Goal: Task Accomplishment & Management: Use online tool/utility

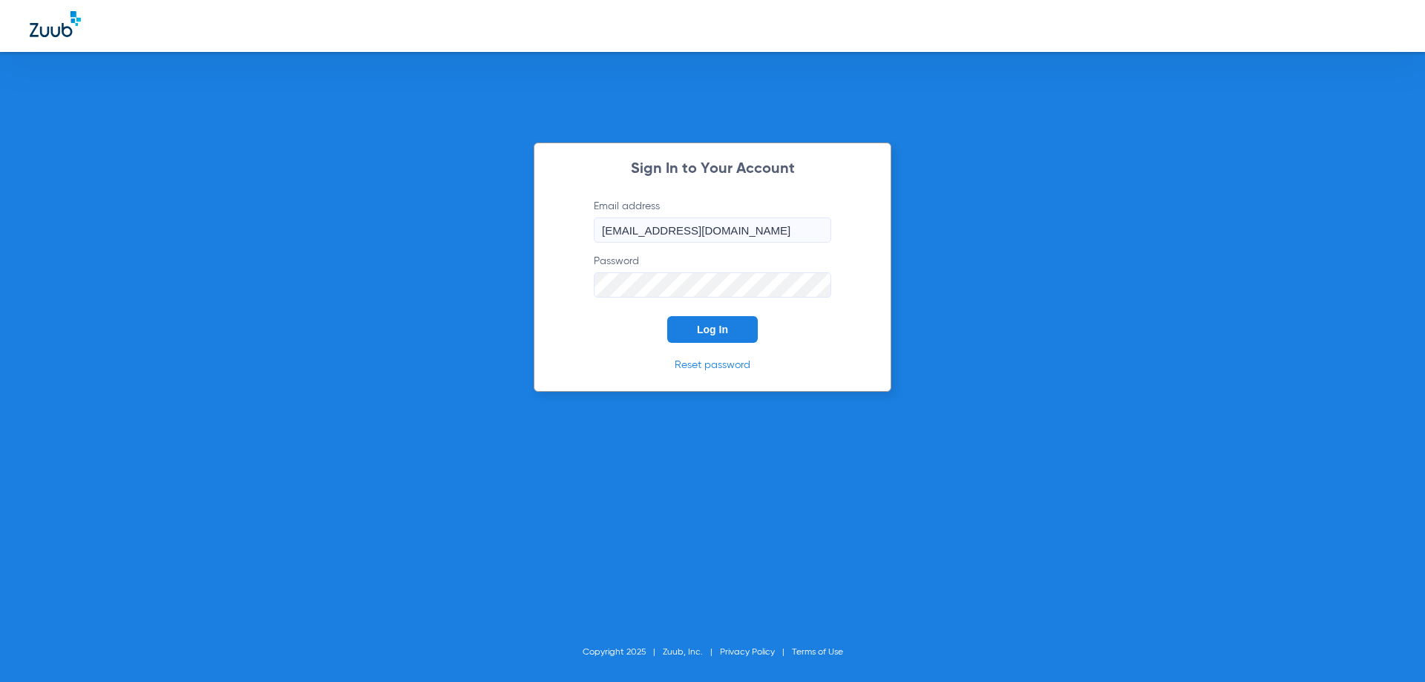
click at [729, 326] on button "Log In" at bounding box center [712, 329] width 91 height 27
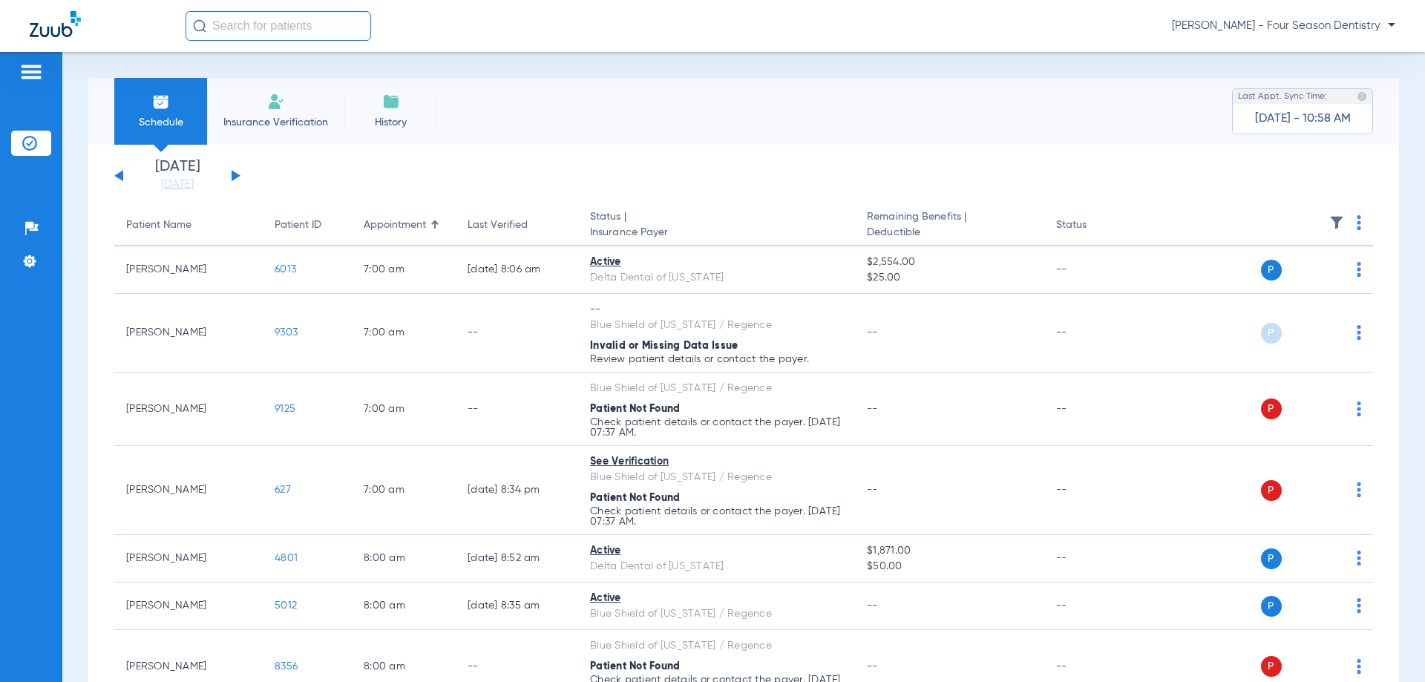
click at [231, 169] on div "[DATE] [DATE] [DATE] [DATE] [DATE] [DATE] [DATE] [DATE] [DATE] [DATE] [DATE] [D…" at bounding box center [177, 176] width 126 height 33
click at [234, 179] on button at bounding box center [235, 175] width 9 height 11
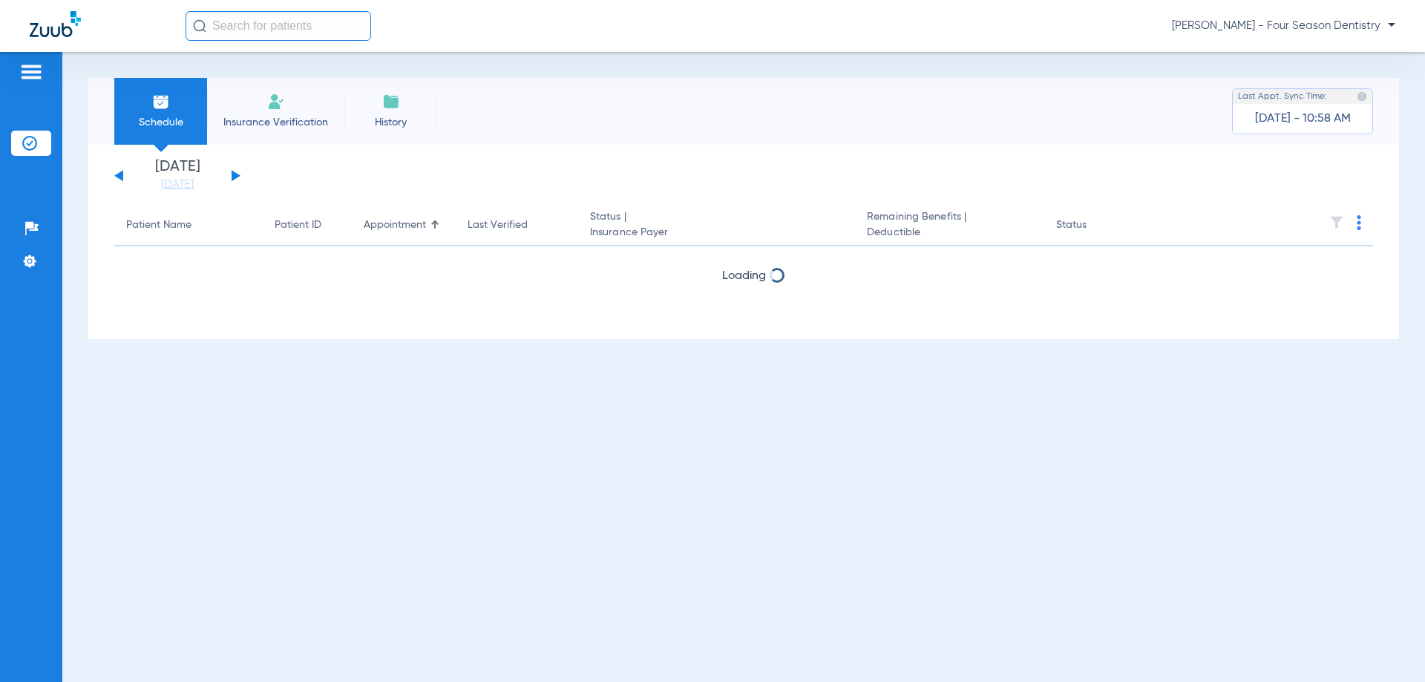
click at [234, 179] on button at bounding box center [235, 175] width 9 height 11
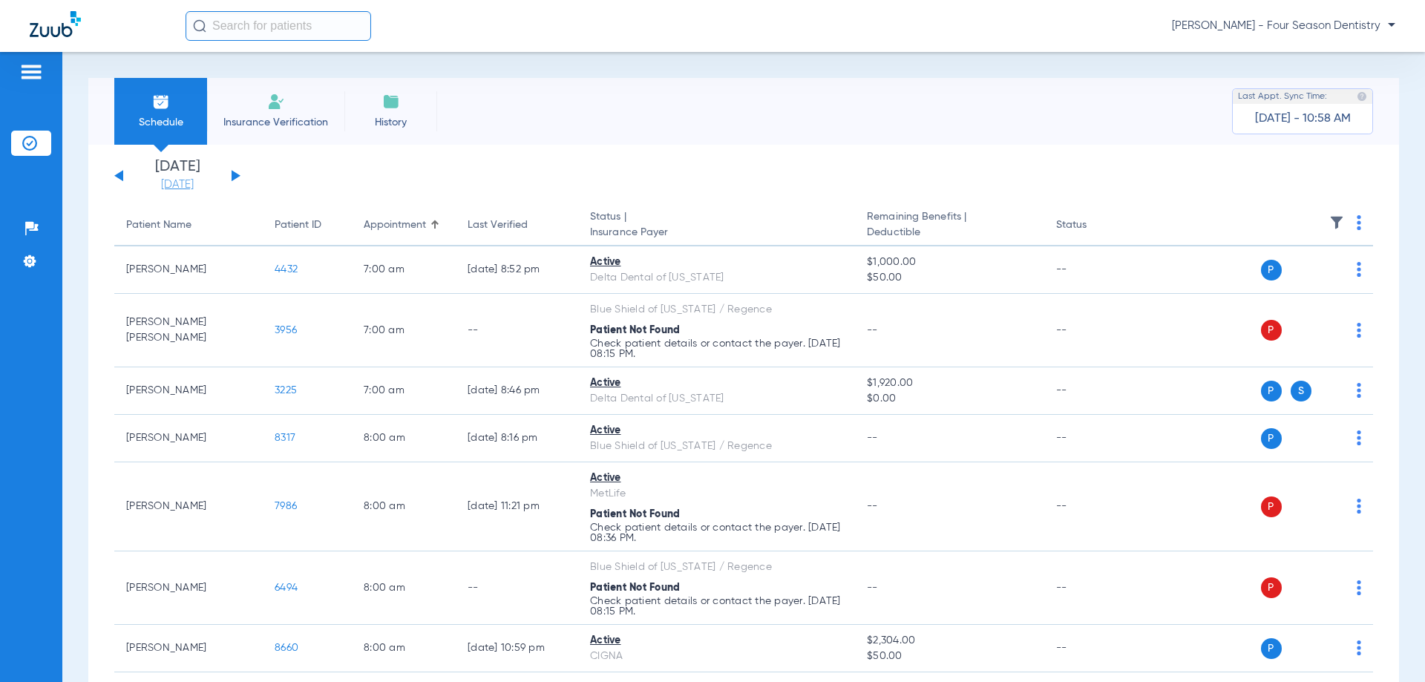
click at [185, 188] on link "[DATE]" at bounding box center [177, 184] width 89 height 15
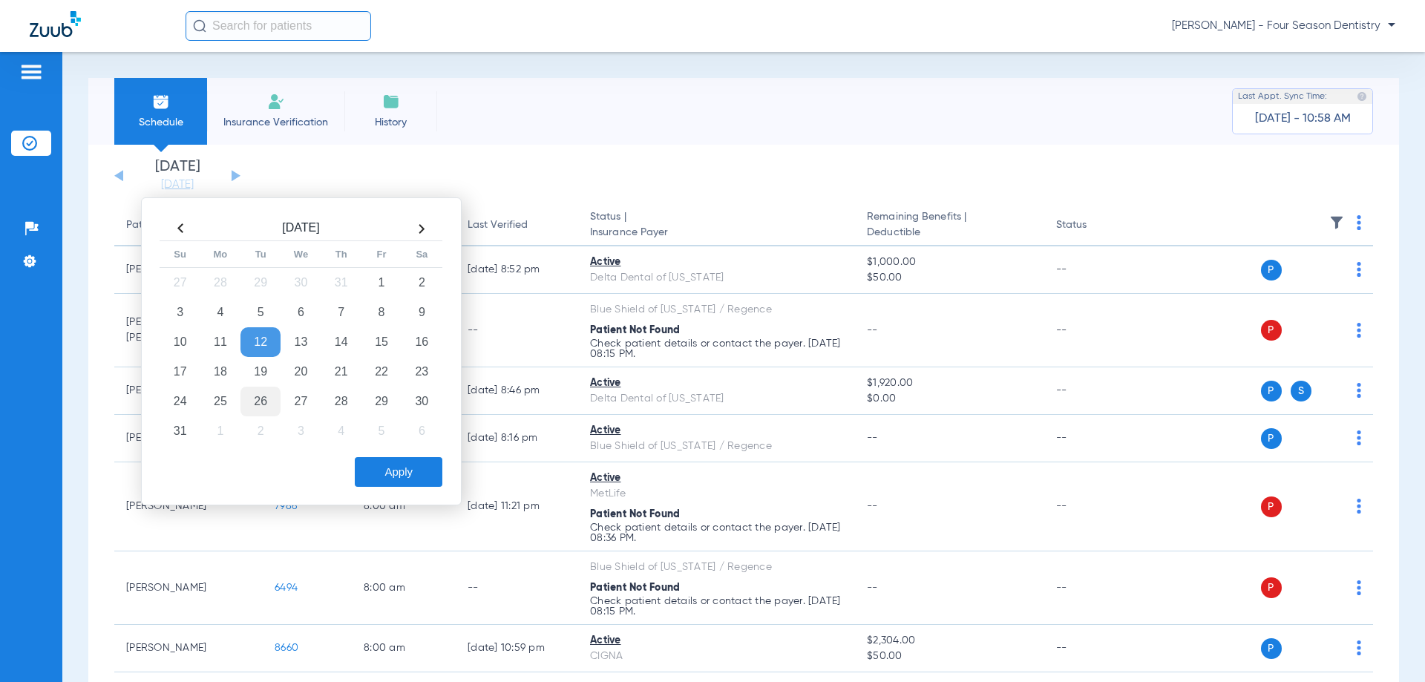
click at [262, 396] on td "26" at bounding box center [260, 402] width 40 height 30
click at [413, 470] on button "Apply" at bounding box center [399, 472] width 88 height 30
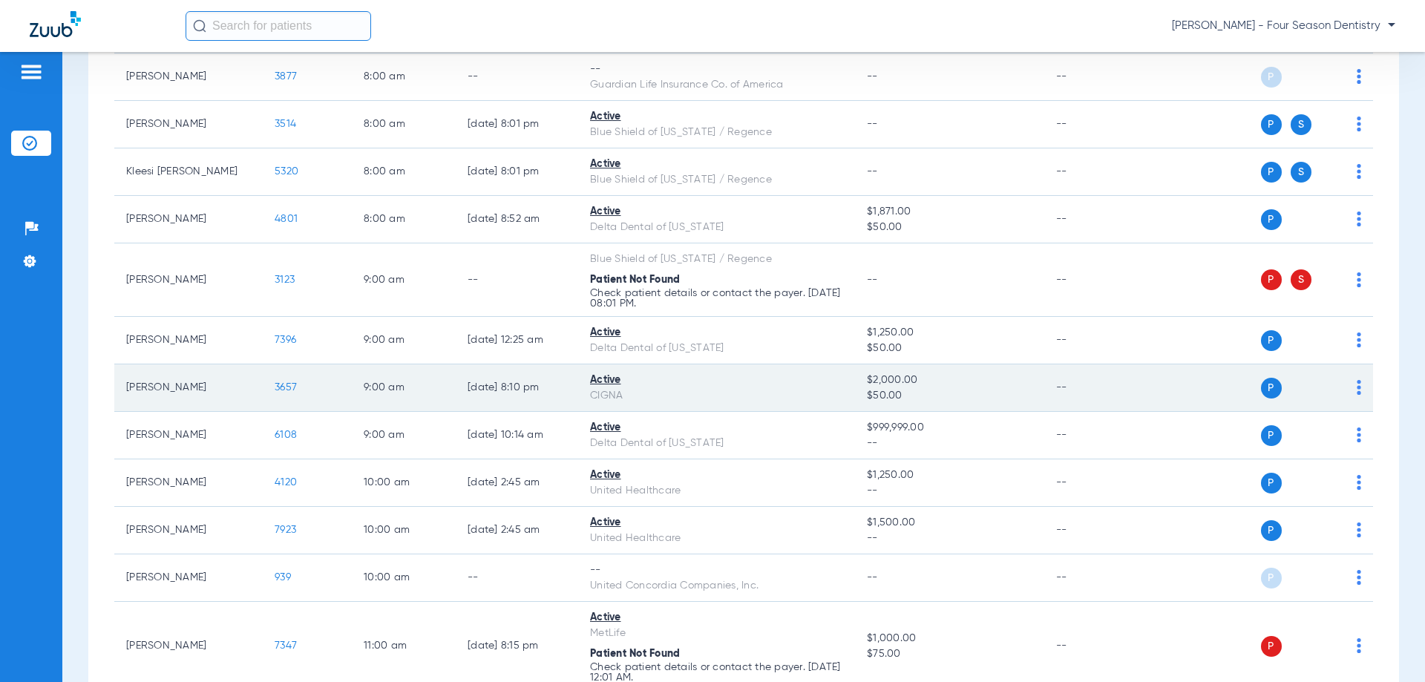
scroll to position [371, 0]
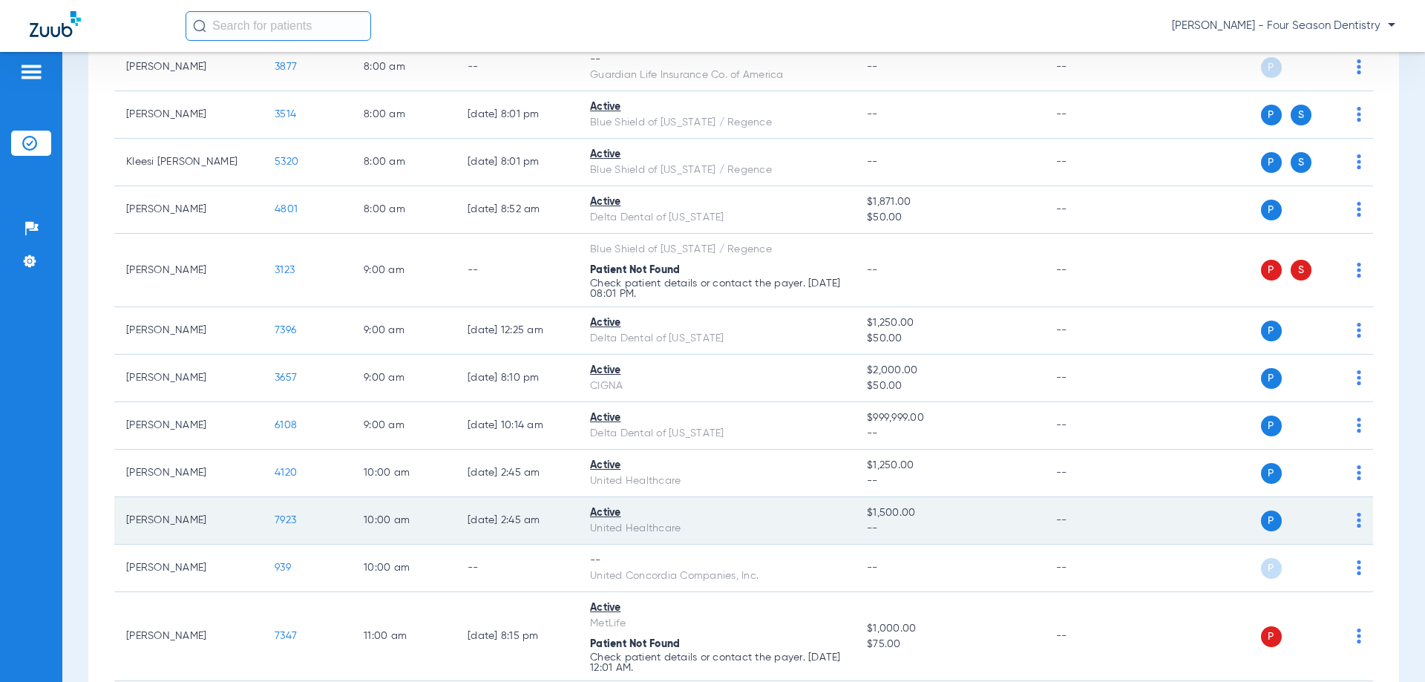
click at [291, 516] on span "7923" at bounding box center [286, 520] width 22 height 10
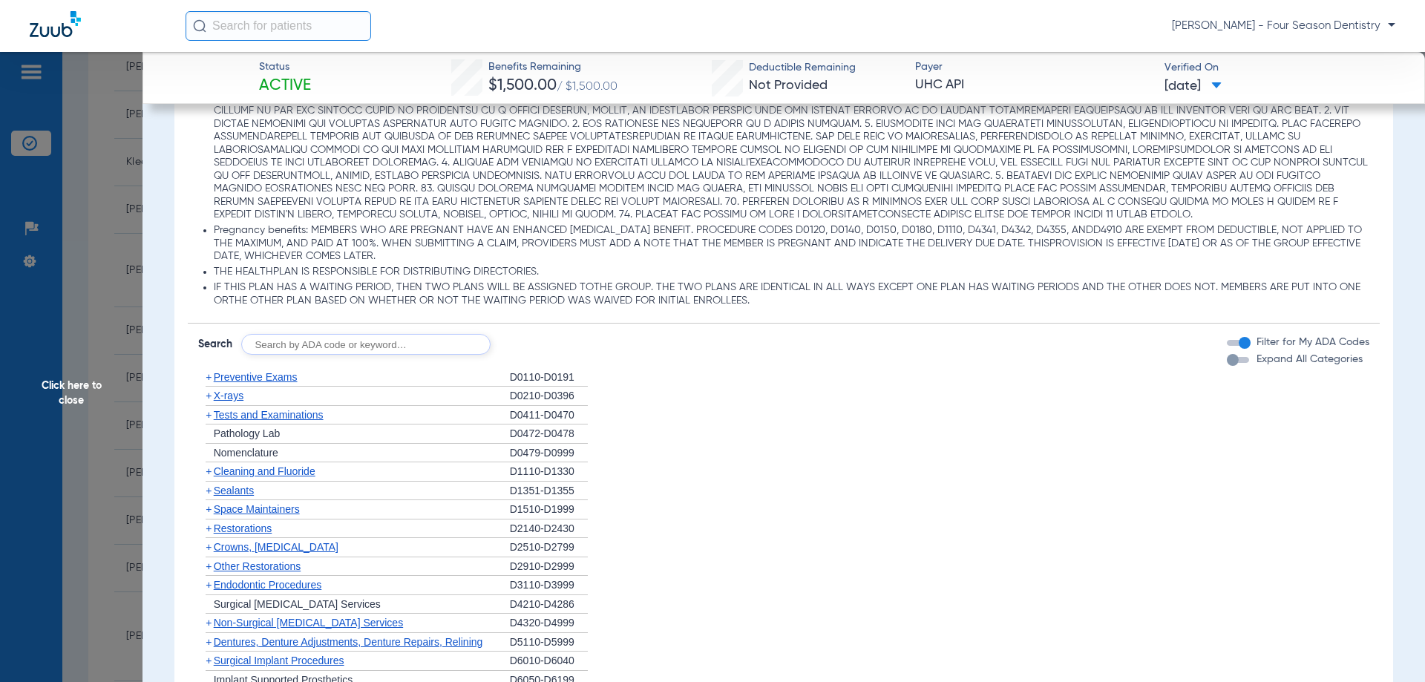
scroll to position [890, 0]
click at [280, 380] on span "Preventive Exams" at bounding box center [256, 376] width 84 height 12
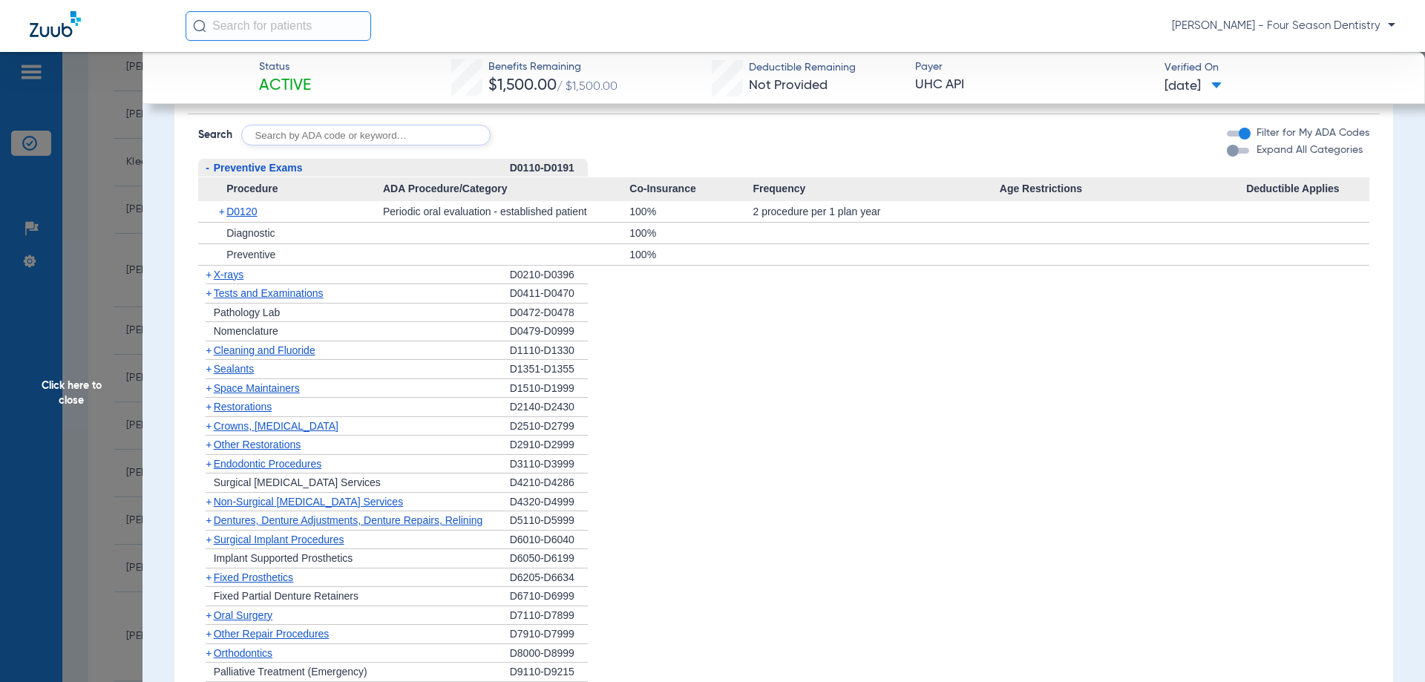
scroll to position [1113, 0]
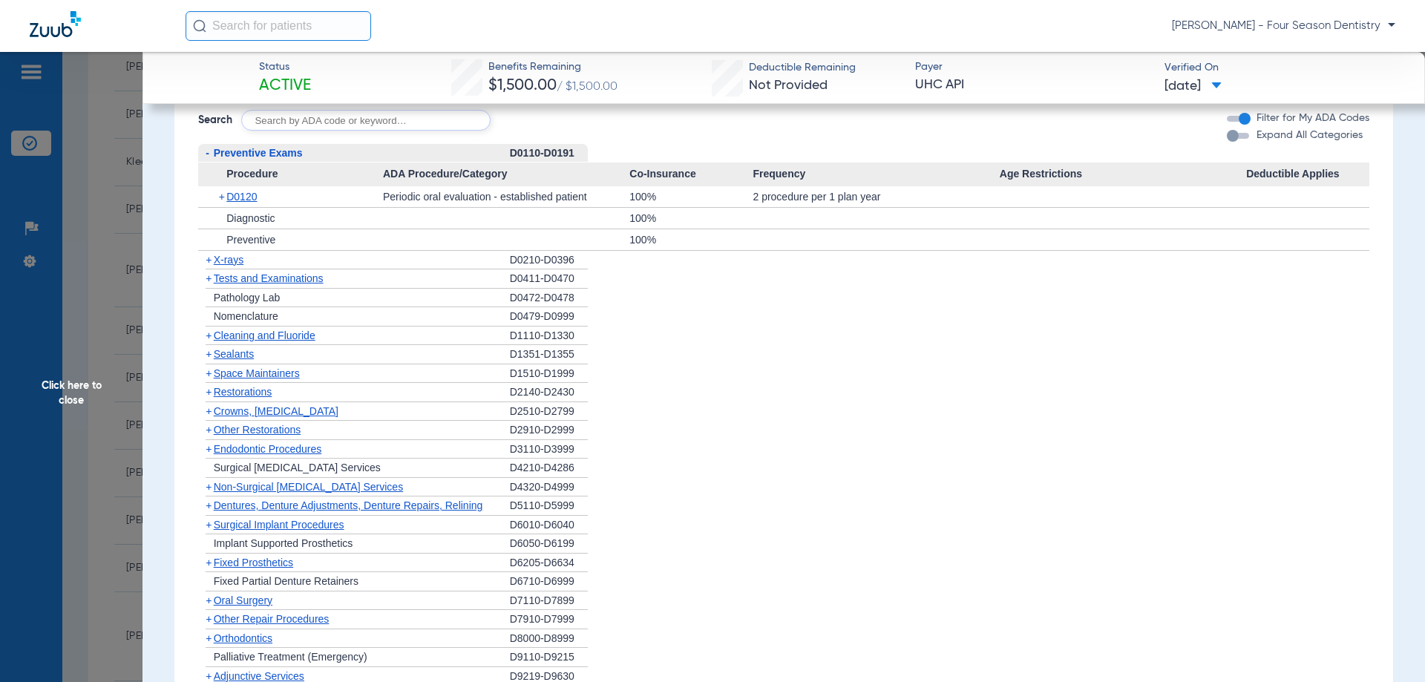
click at [305, 341] on span "Cleaning and Fluoride" at bounding box center [265, 335] width 102 height 12
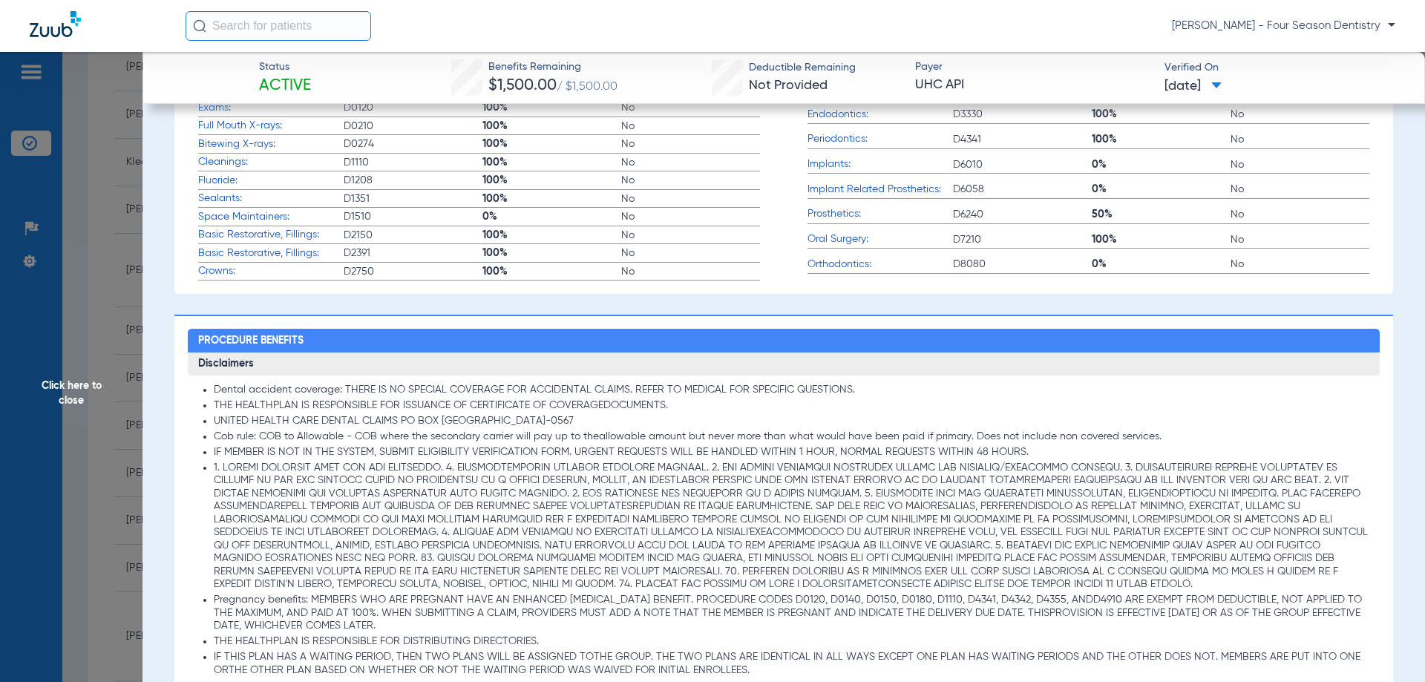
scroll to position [148, 0]
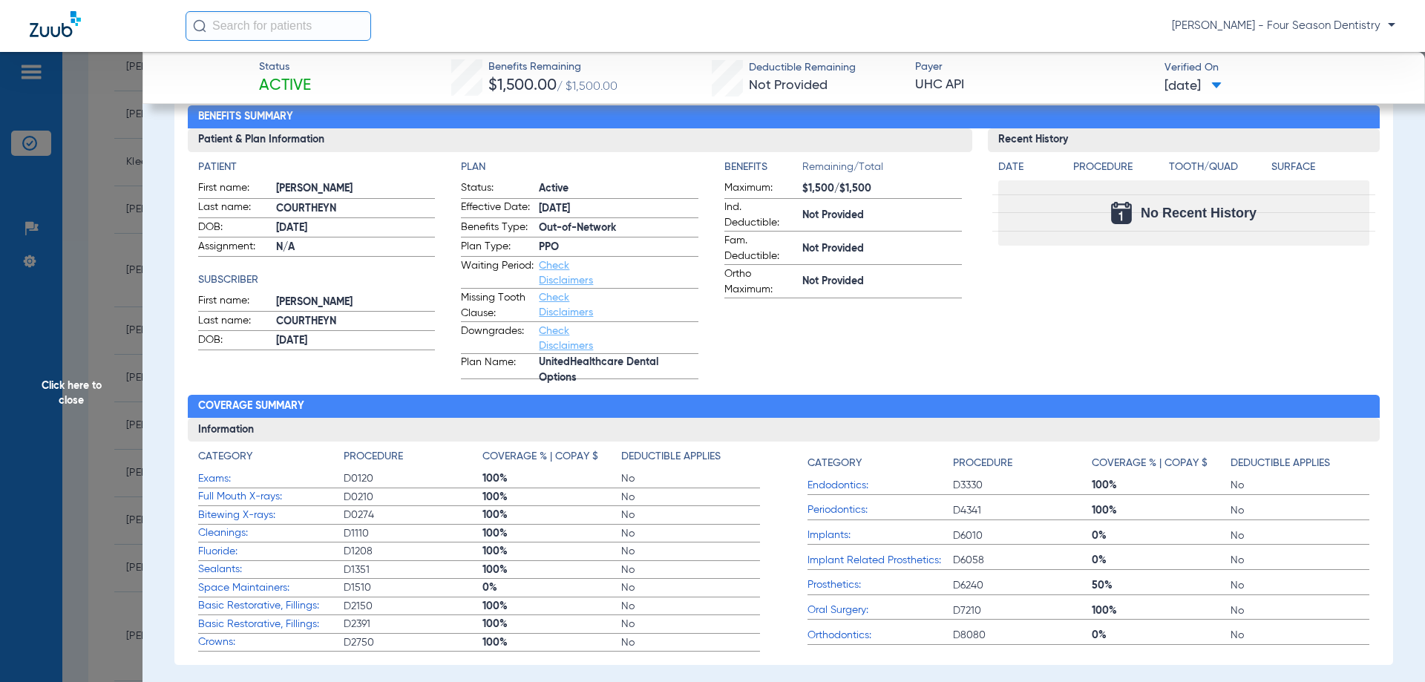
click at [79, 381] on span "Click here to close" at bounding box center [71, 393] width 142 height 682
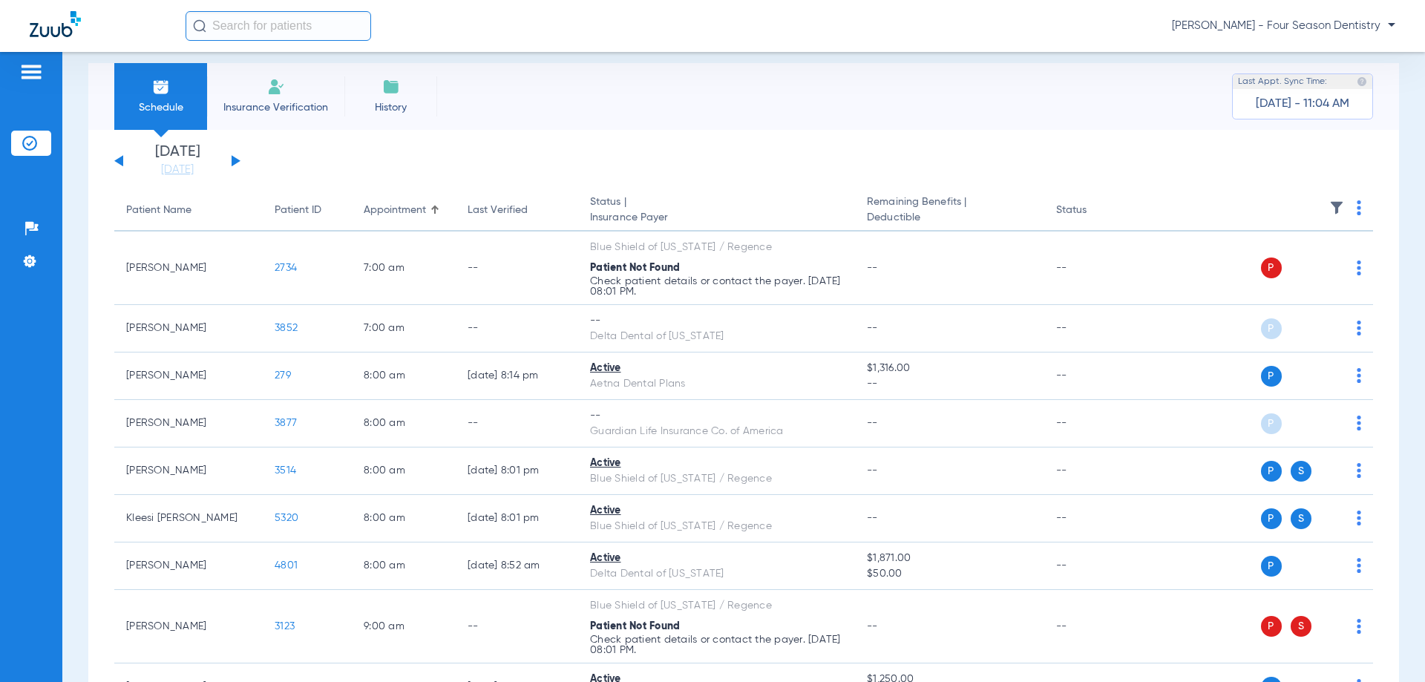
scroll to position [0, 0]
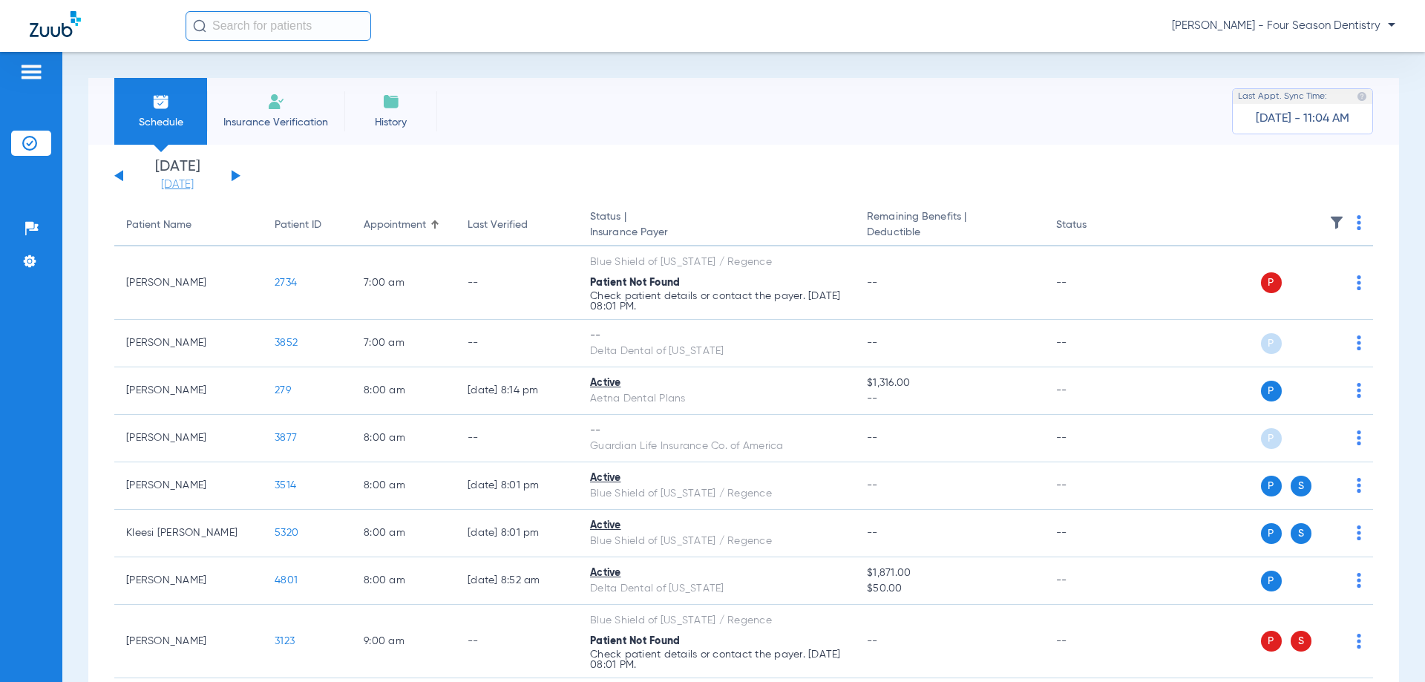
click at [184, 188] on link "[DATE]" at bounding box center [177, 184] width 89 height 15
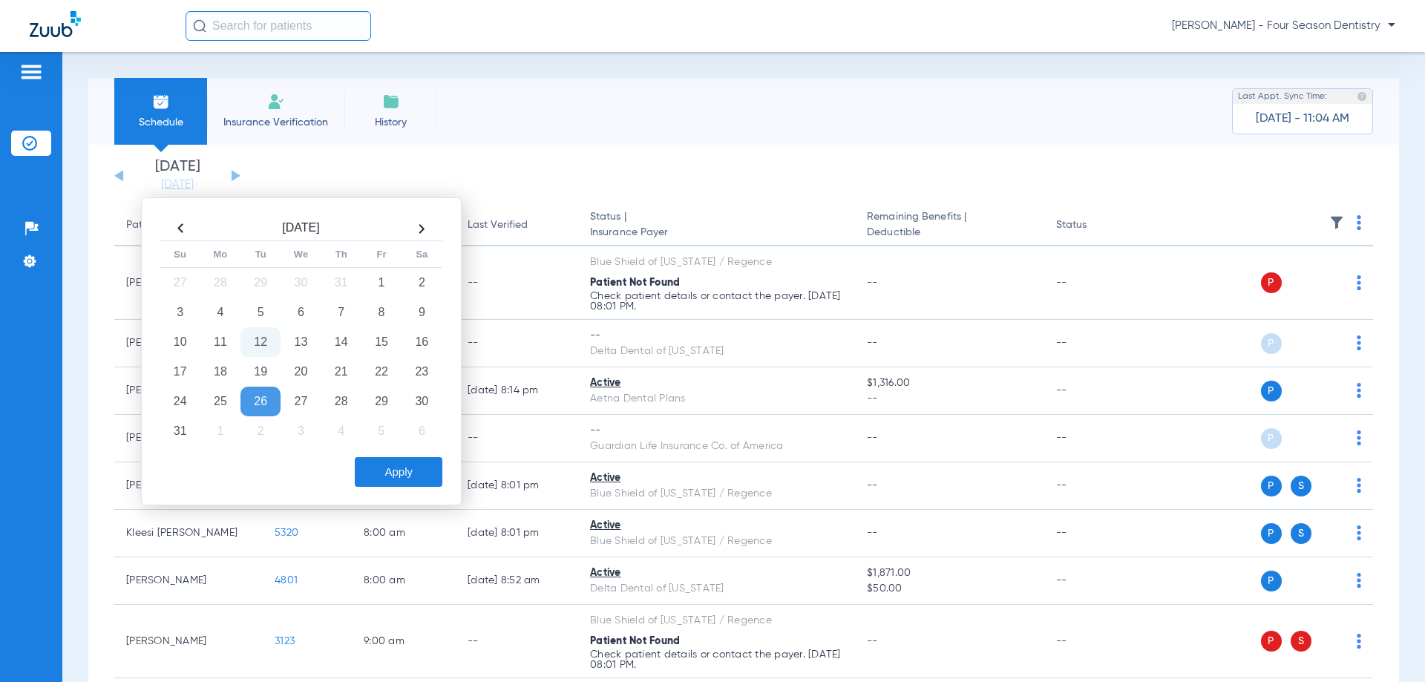
click at [265, 347] on td "12" at bounding box center [260, 342] width 40 height 30
click at [385, 461] on button "Apply" at bounding box center [399, 472] width 88 height 30
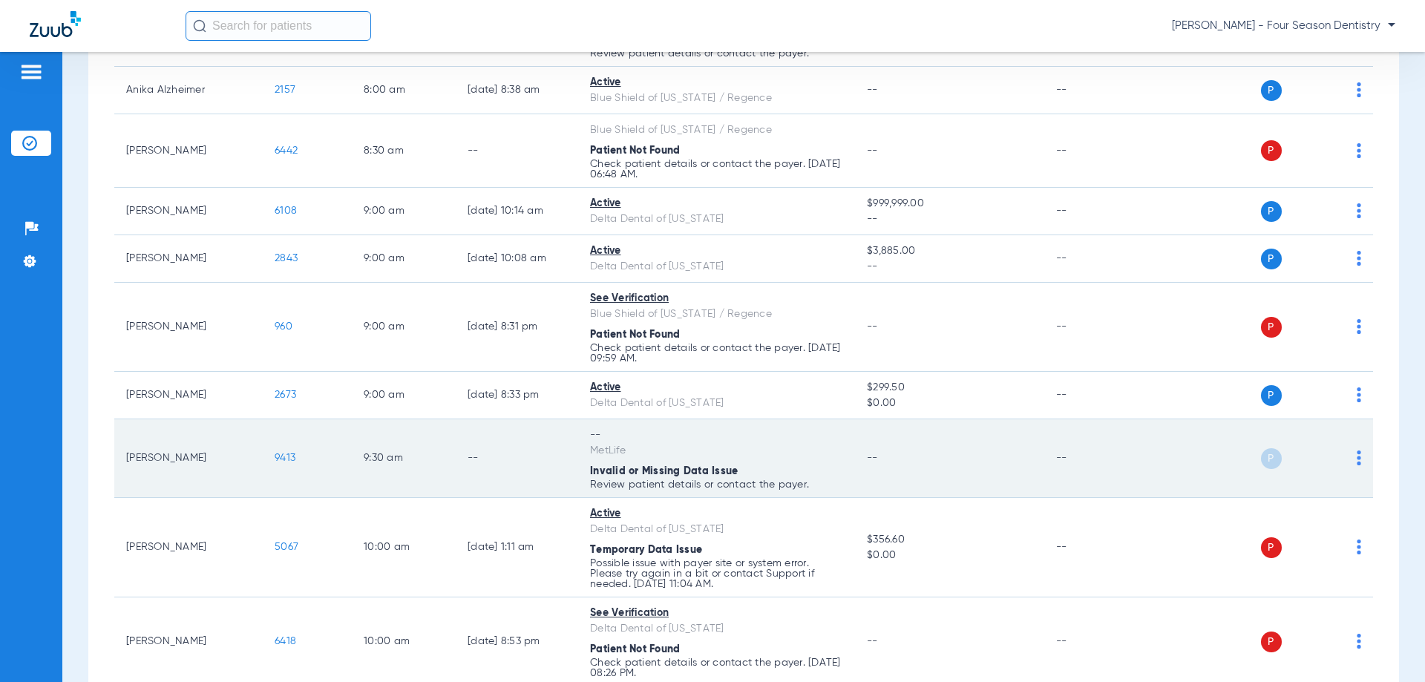
scroll to position [742, 0]
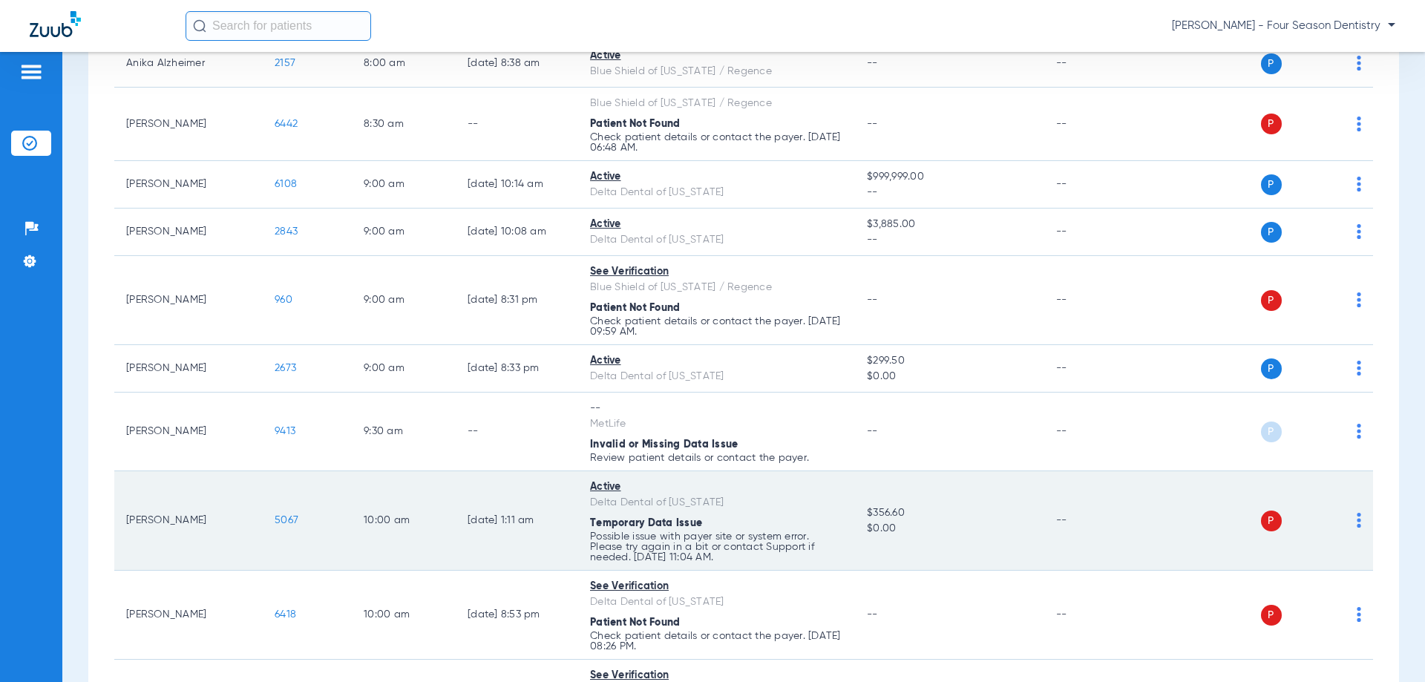
click at [293, 522] on span "5067" at bounding box center [287, 520] width 24 height 10
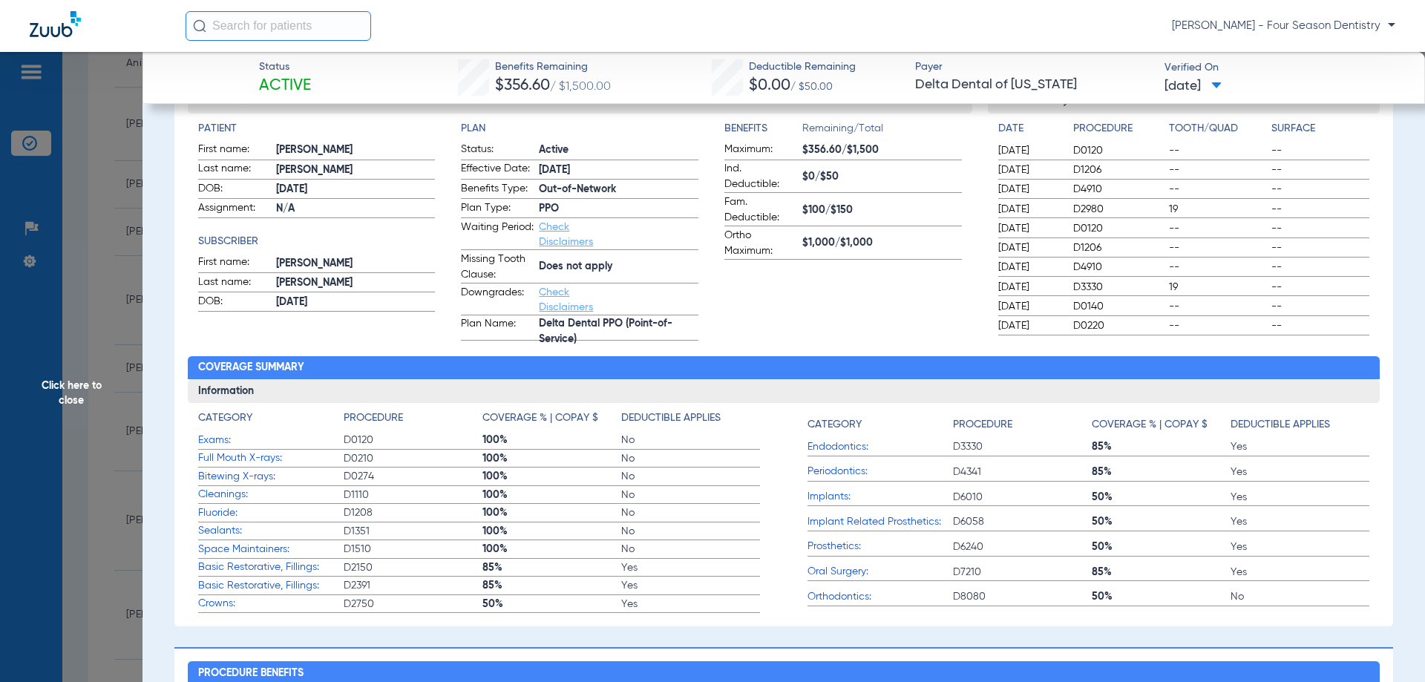
scroll to position [223, 0]
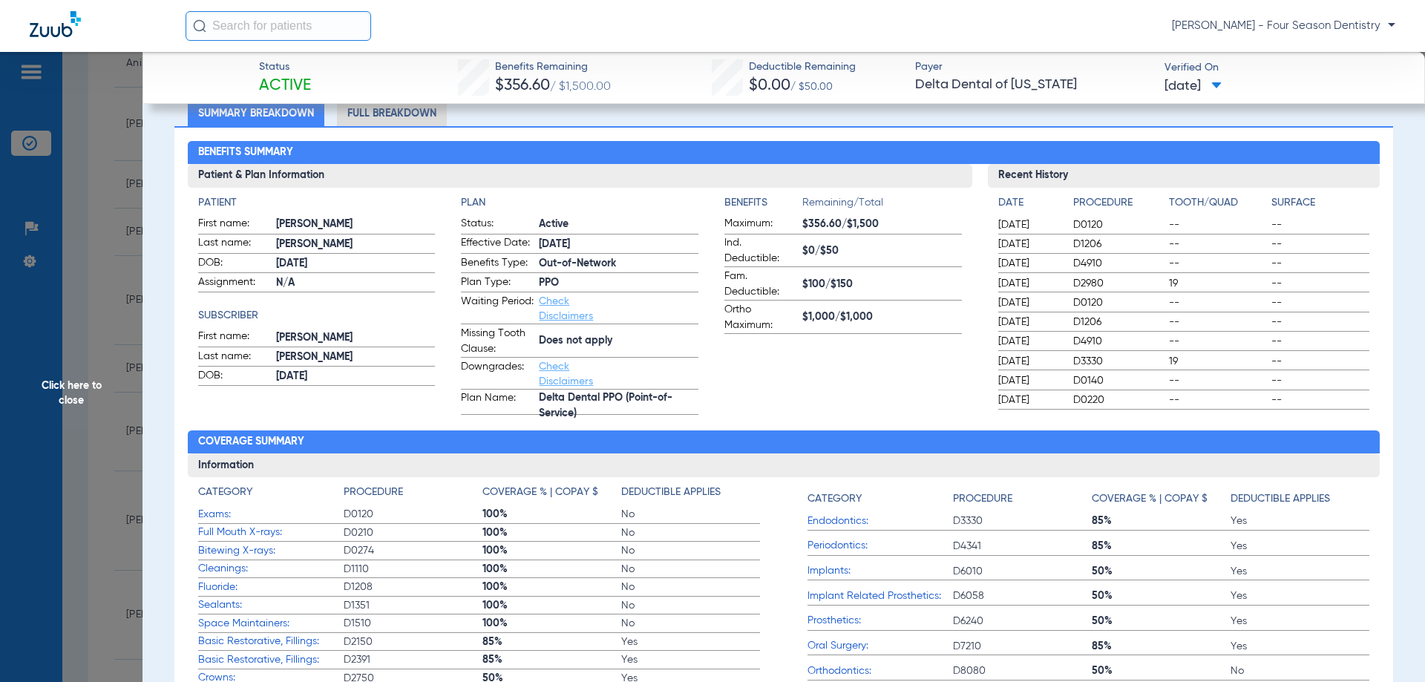
click at [381, 108] on li "Full Breakdown" at bounding box center [392, 113] width 110 height 26
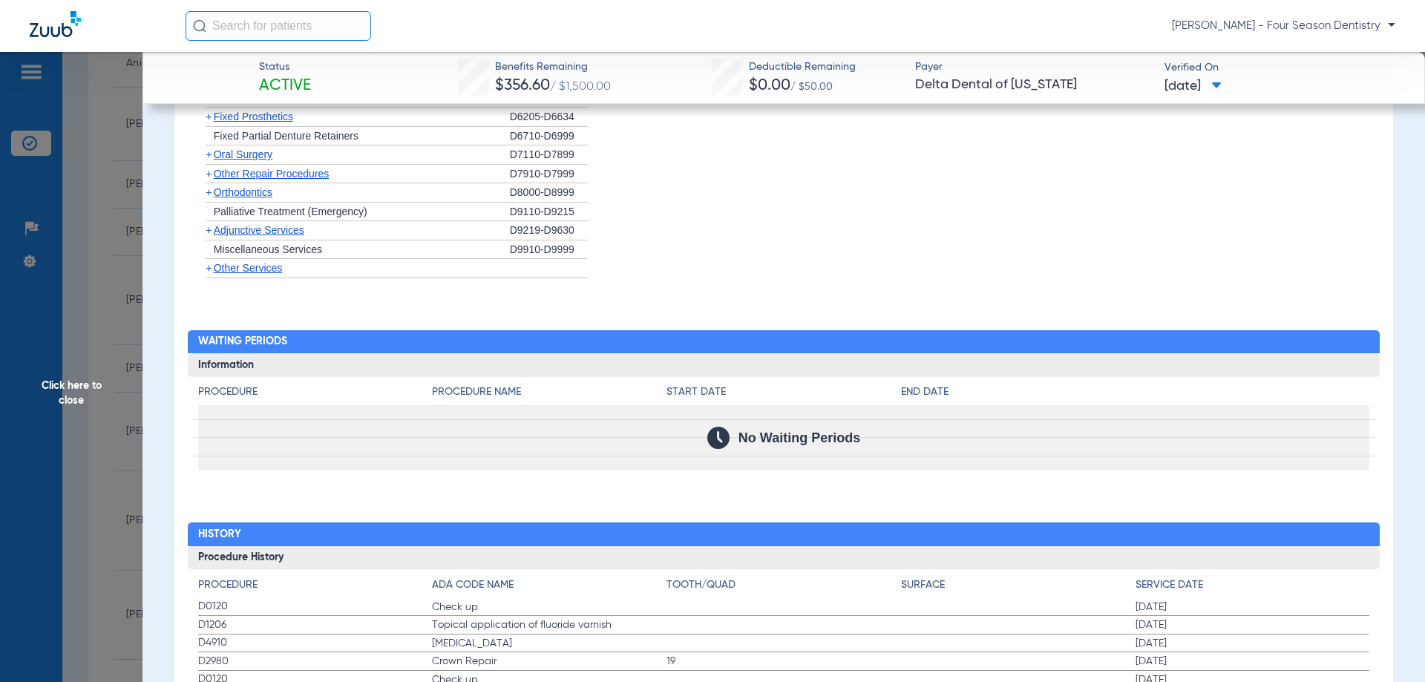
scroll to position [2003, 0]
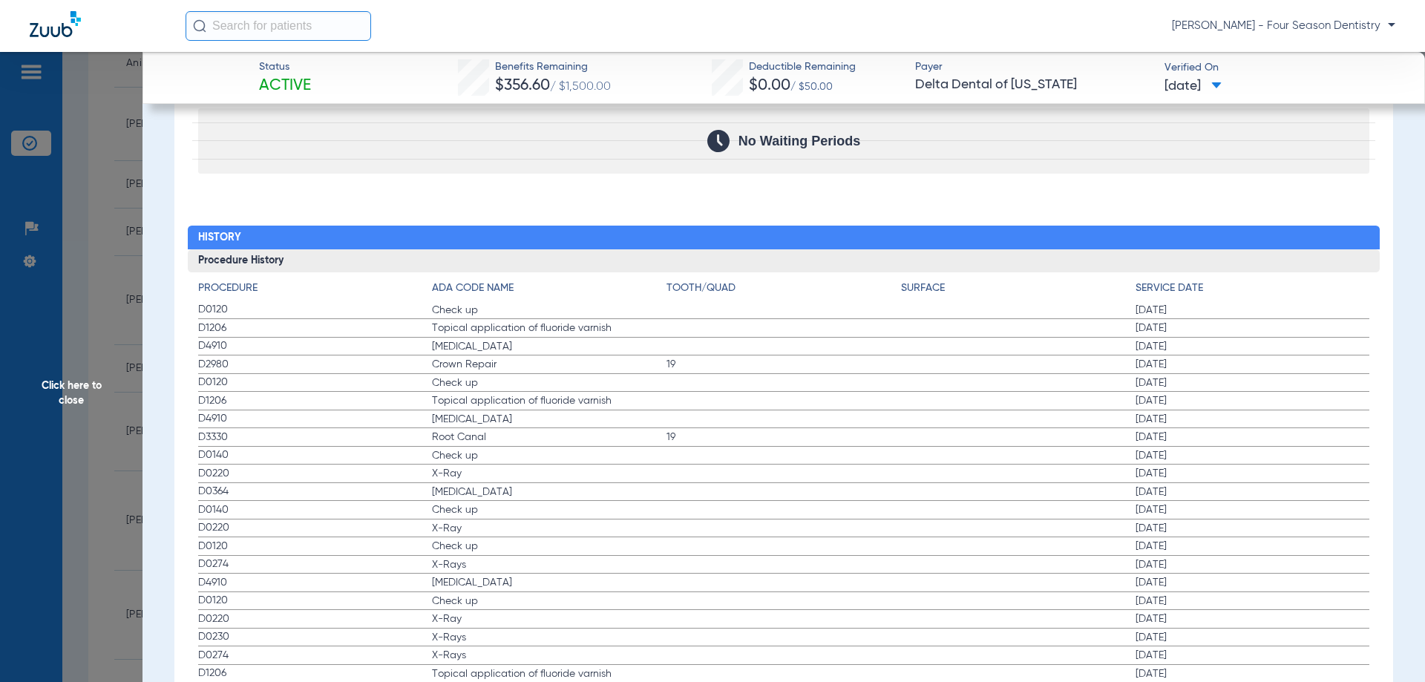
click at [498, 444] on span "Root Canal" at bounding box center [549, 437] width 234 height 15
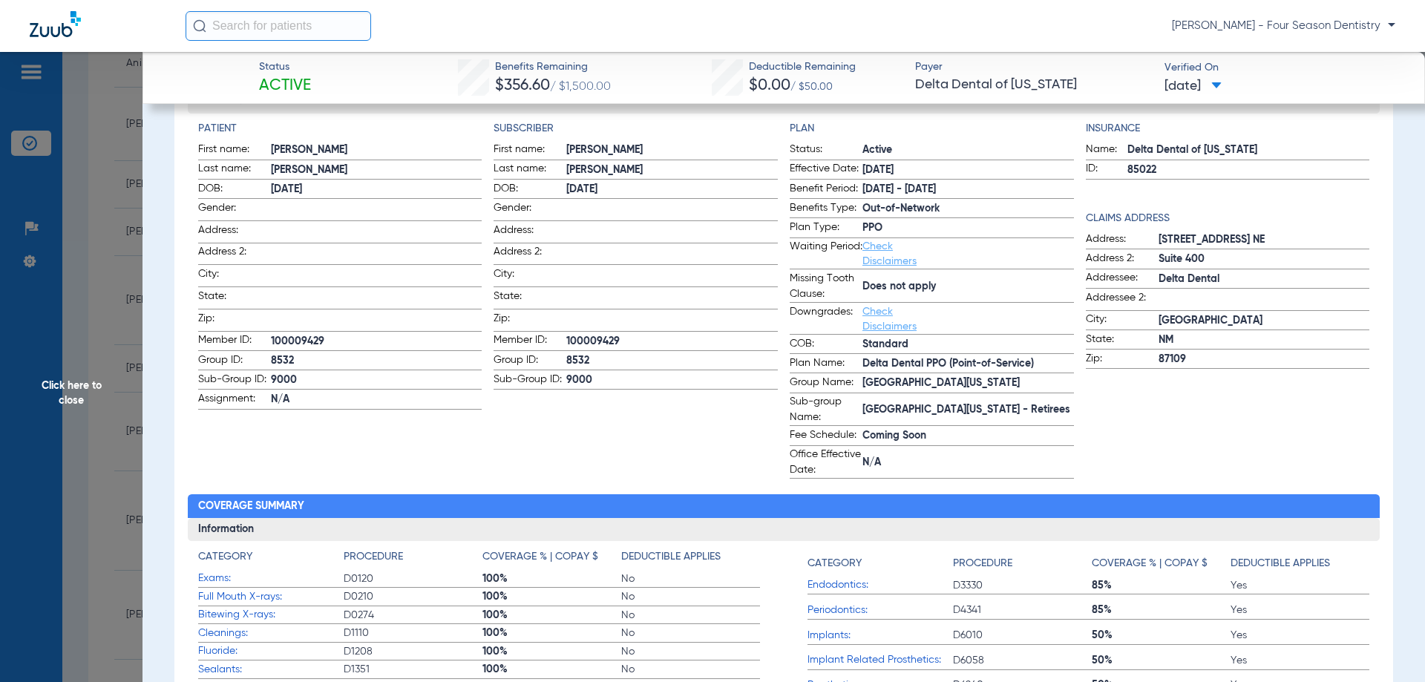
scroll to position [0, 0]
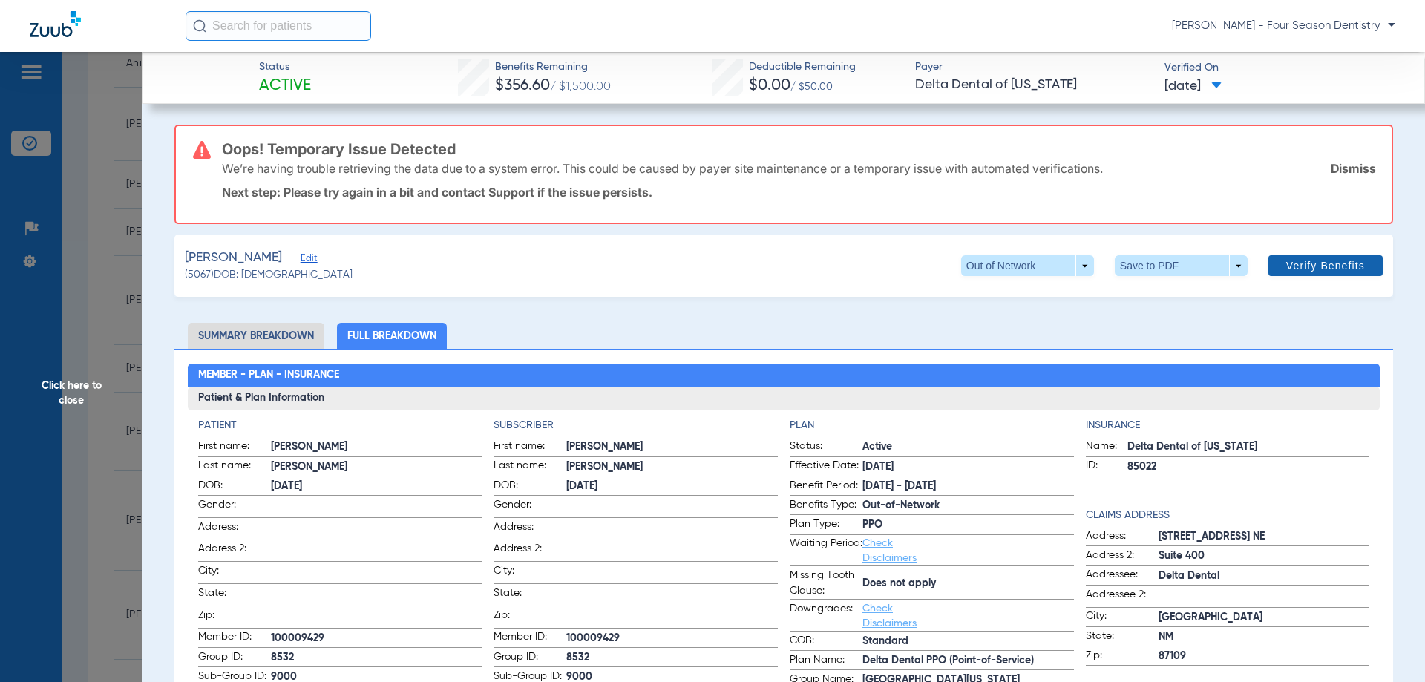
click at [1316, 263] on span "Verify Benefits" at bounding box center [1325, 266] width 79 height 12
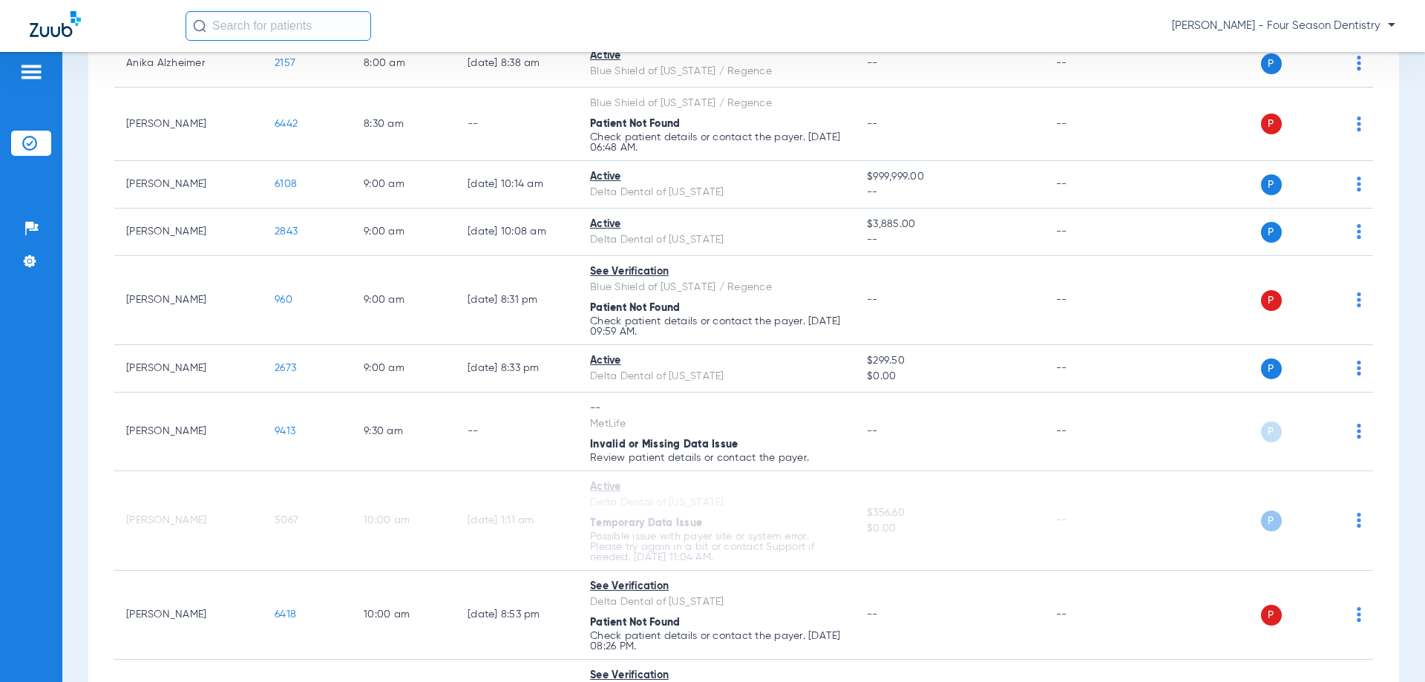
scroll to position [816, 0]
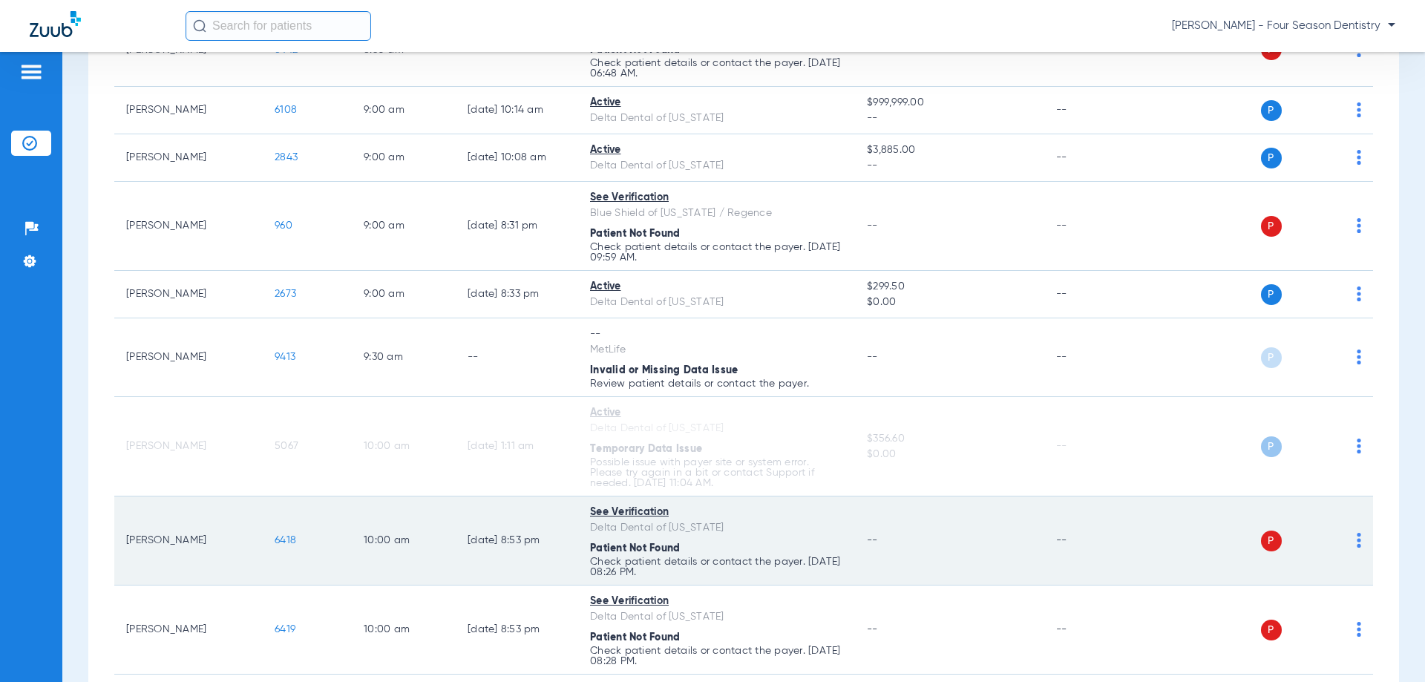
click at [309, 576] on td "6418" at bounding box center [307, 540] width 89 height 89
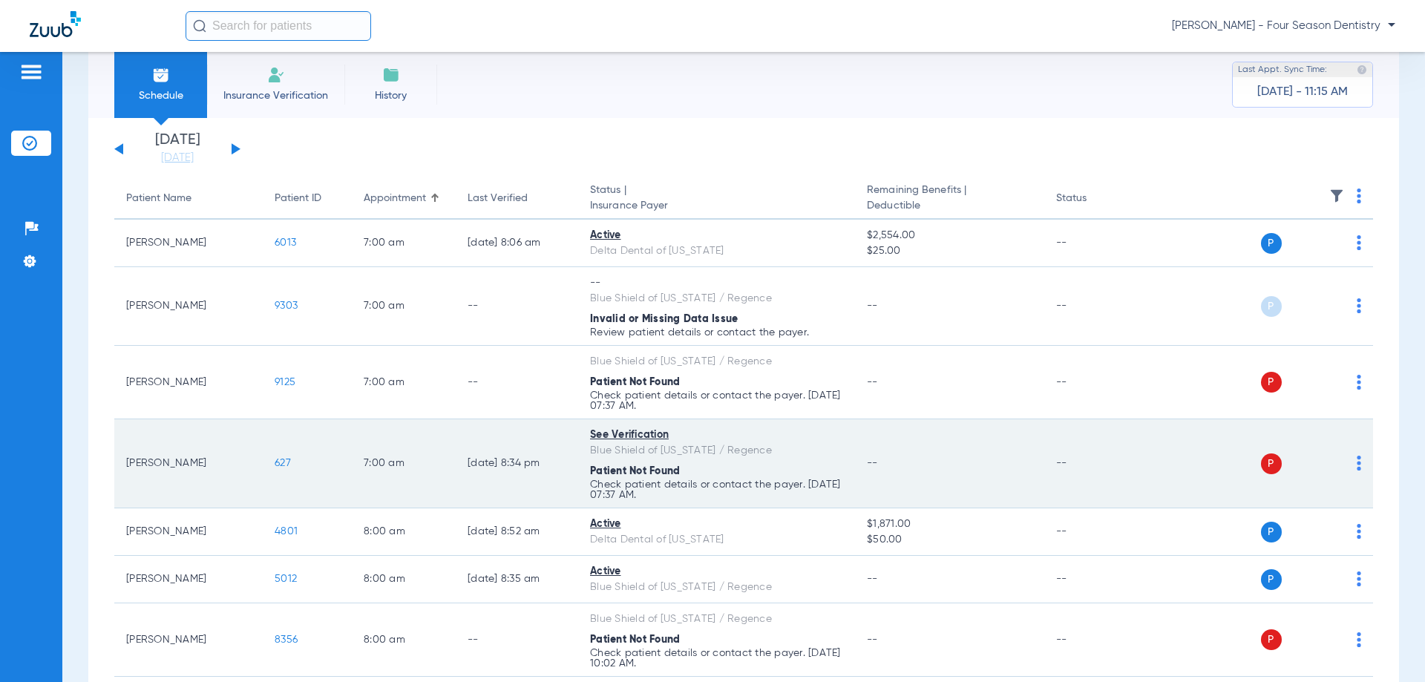
scroll to position [0, 0]
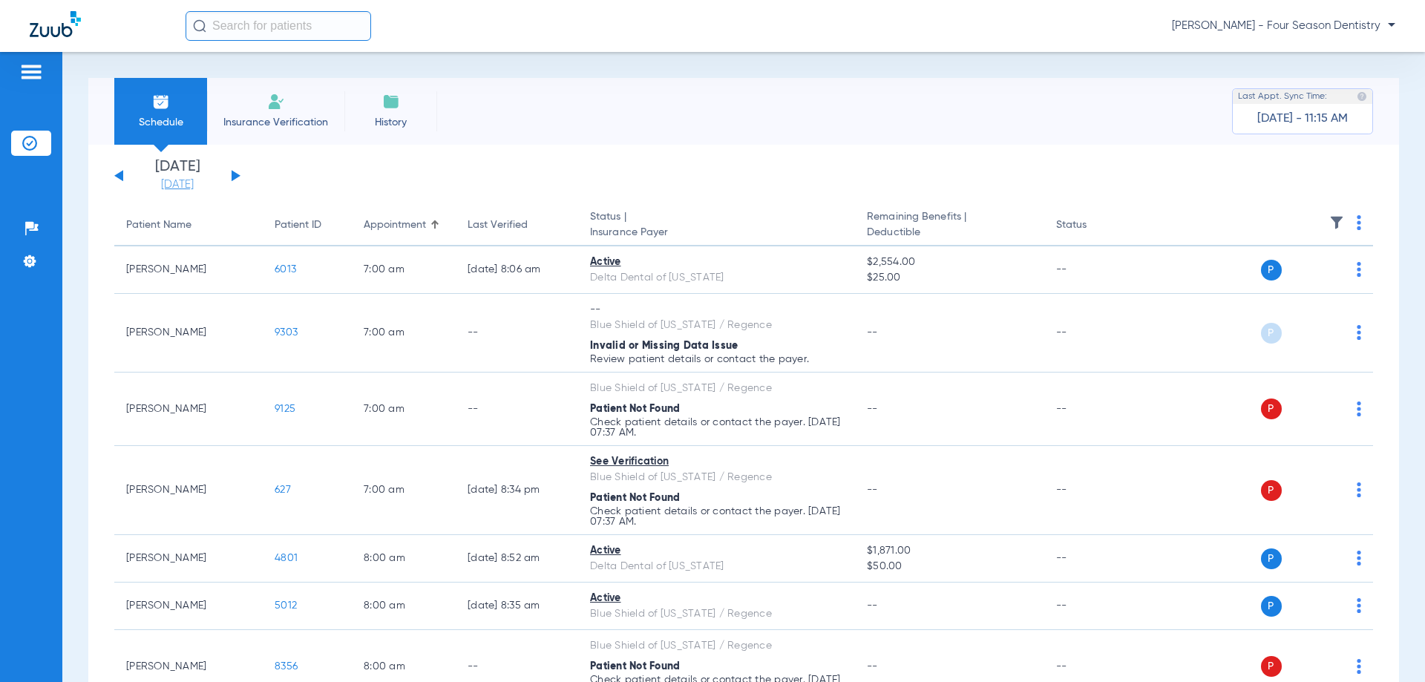
click at [178, 188] on link "[DATE]" at bounding box center [177, 184] width 89 height 15
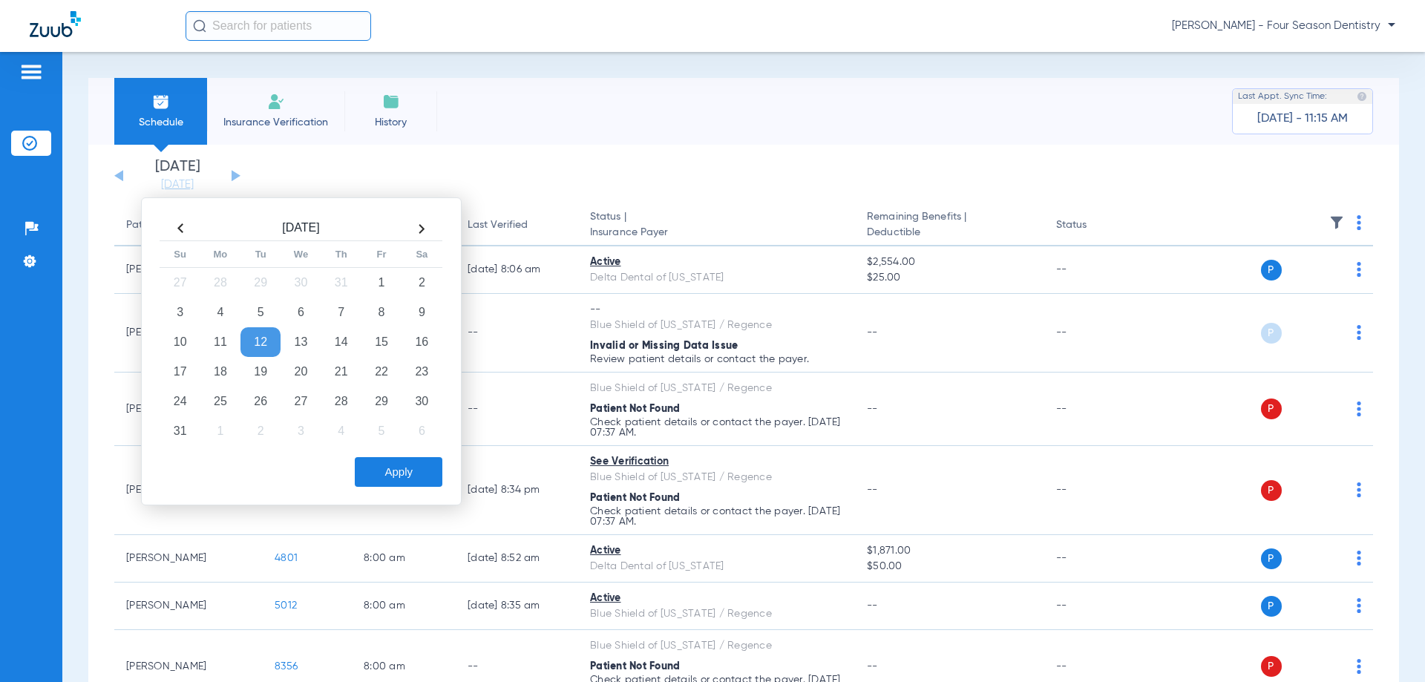
click at [257, 337] on td "12" at bounding box center [260, 342] width 40 height 30
click at [422, 469] on button "Apply" at bounding box center [399, 472] width 88 height 30
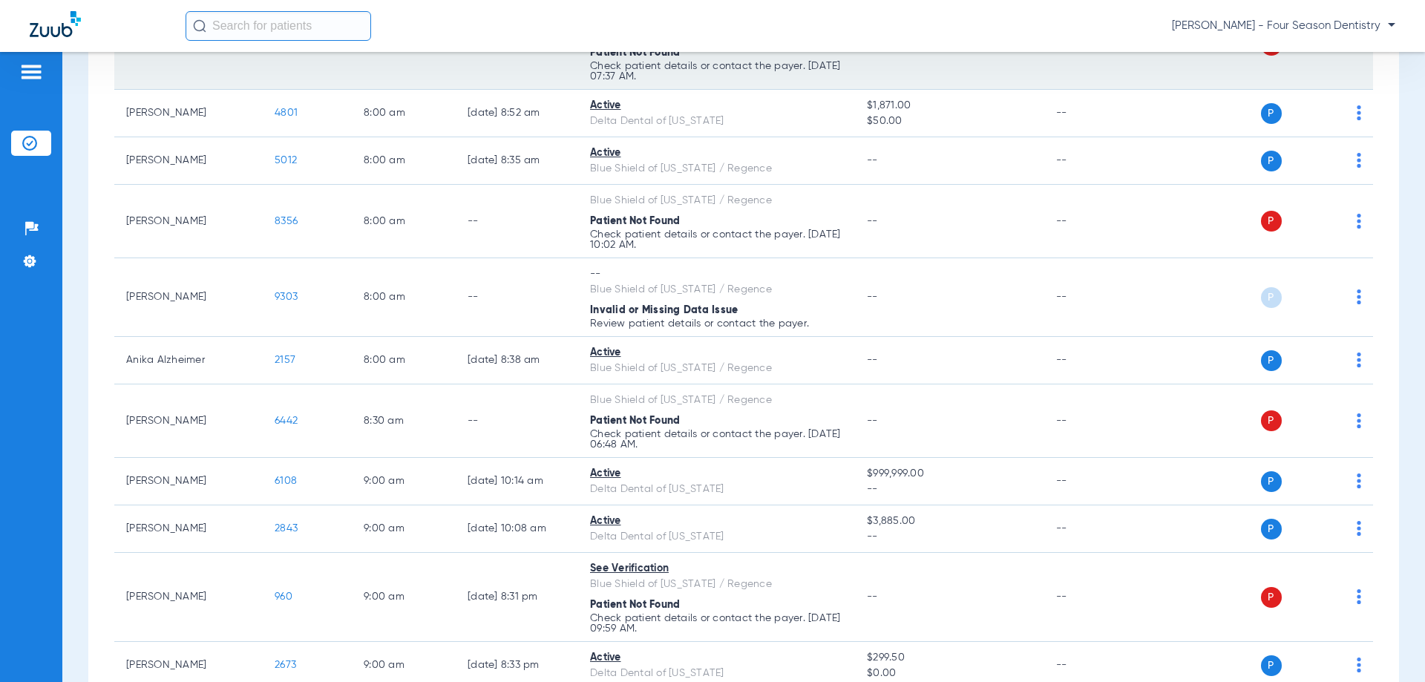
scroll to position [816, 0]
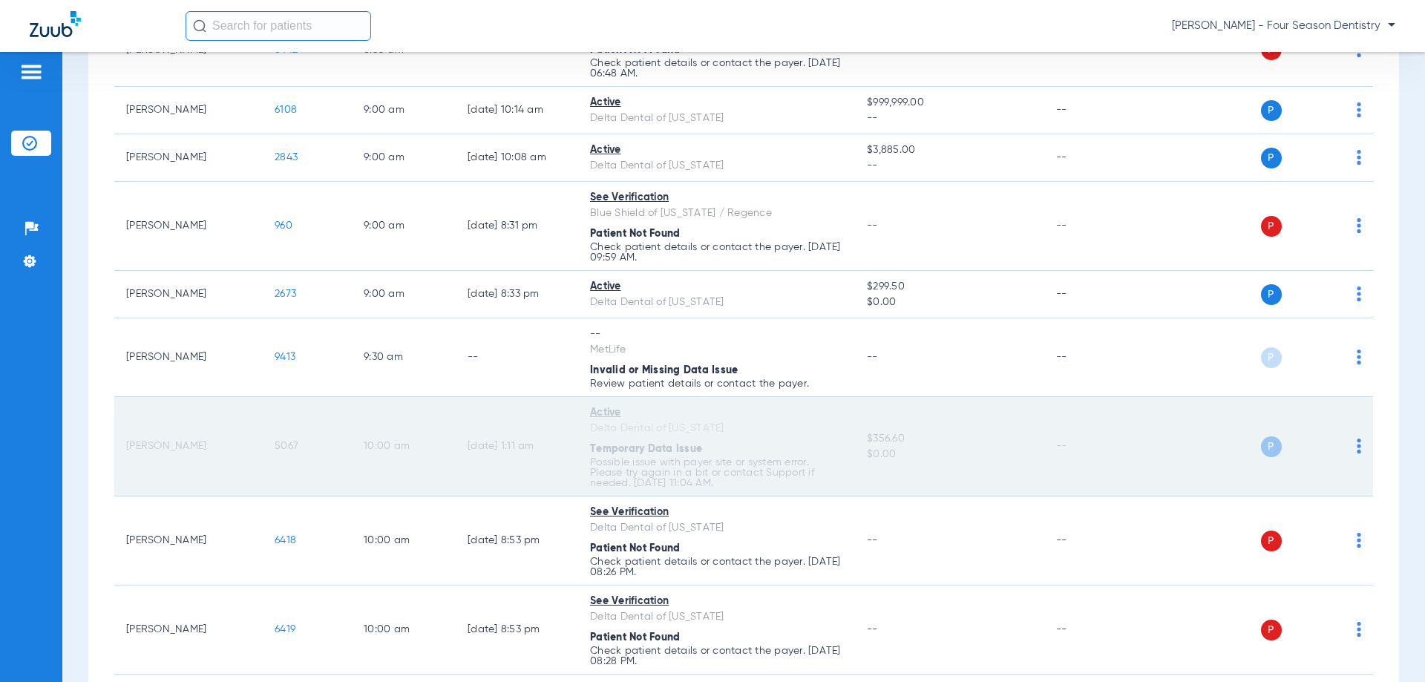
click at [604, 457] on p "Possible issue with payer site or system error. Please try again in a bit or co…" at bounding box center [716, 472] width 253 height 31
click at [1356, 441] on img at bounding box center [1358, 446] width 4 height 15
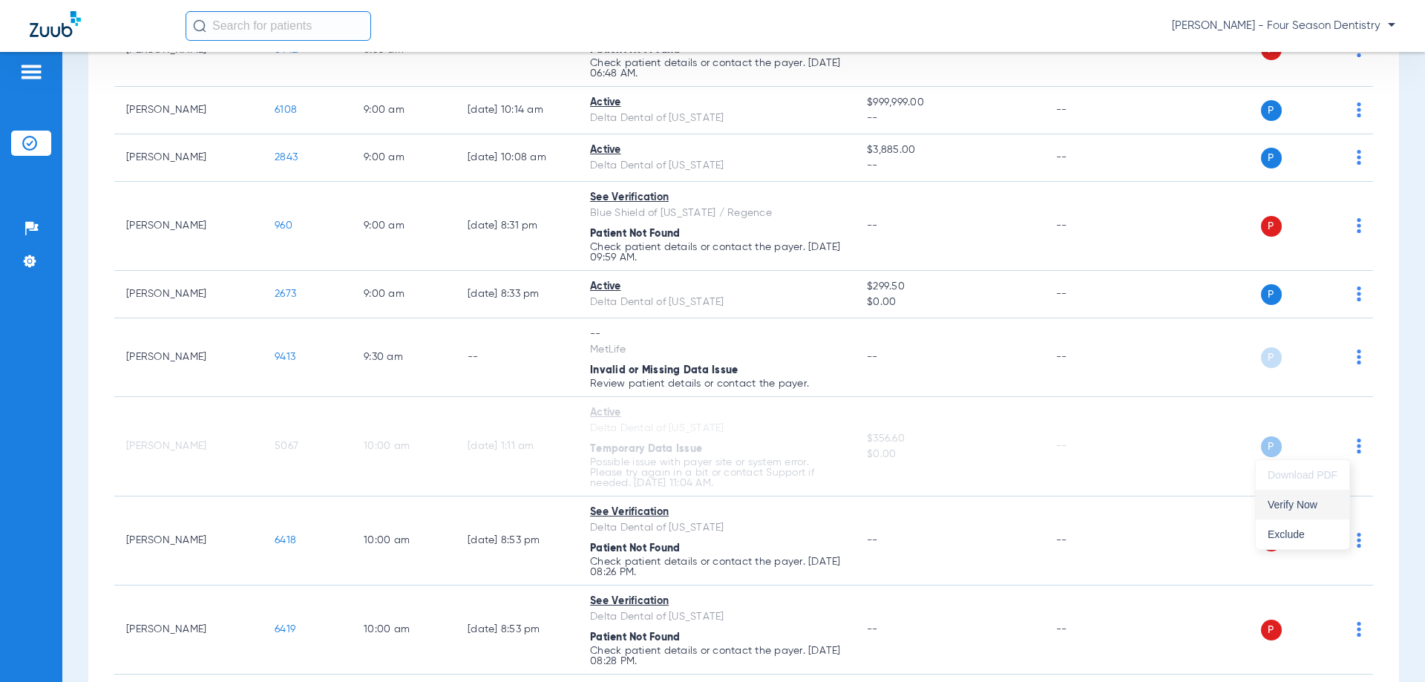
click at [1304, 510] on span "Verify Now" at bounding box center [1302, 504] width 70 height 10
